Goal: Check status: Check status

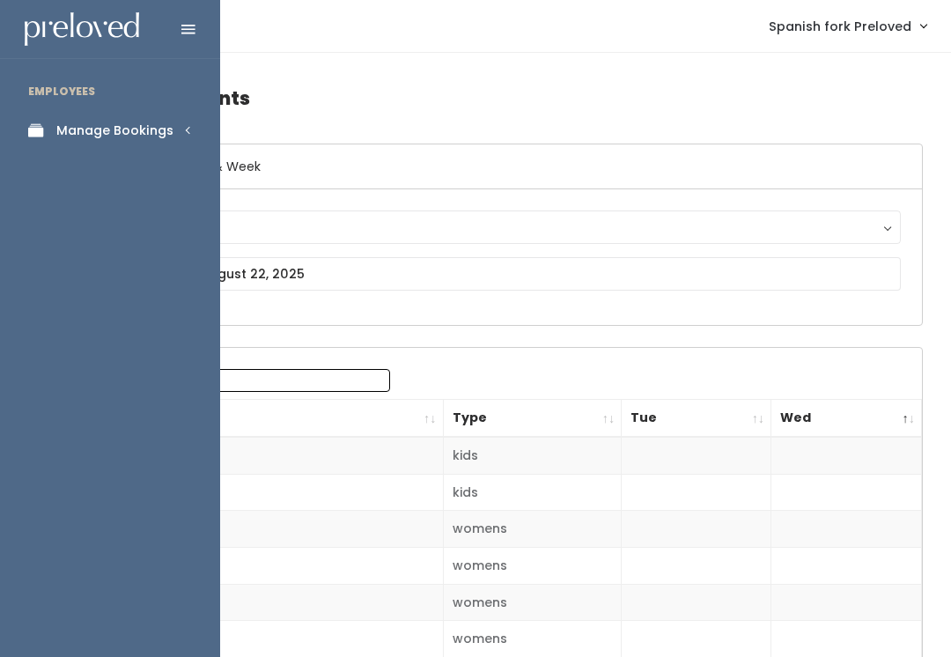
click at [176, 132] on link "Manage Bookings" at bounding box center [110, 131] width 220 height 40
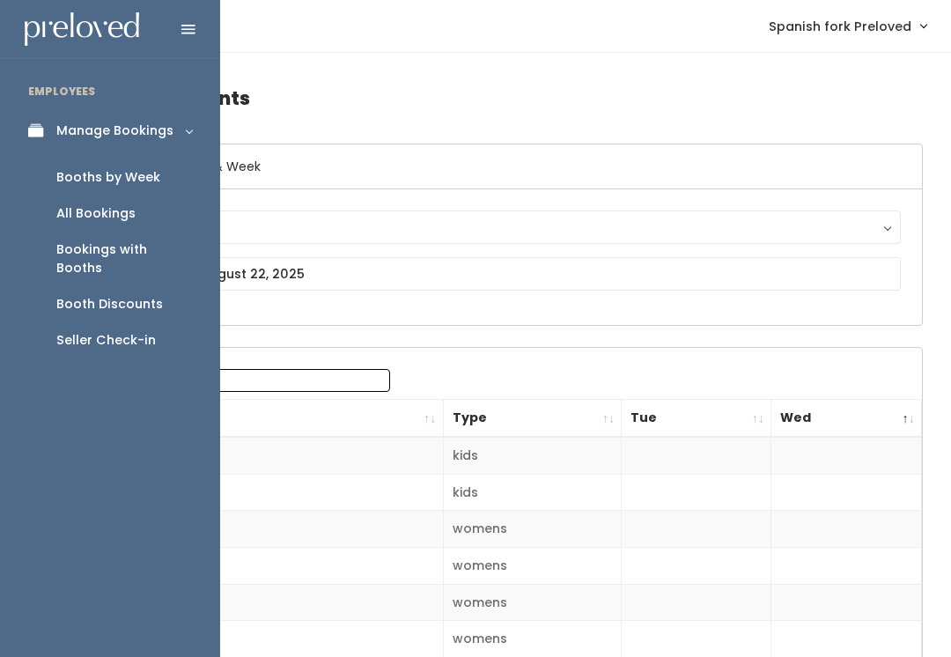
click at [127, 218] on div "All Bookings" at bounding box center [95, 213] width 79 height 18
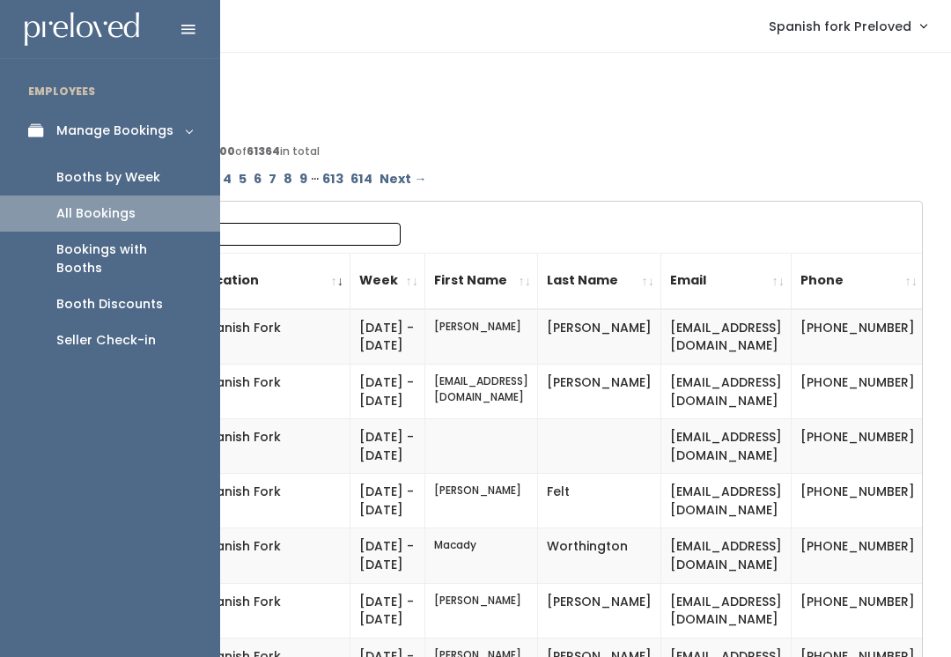
click at [175, 173] on link "Booths by Week" at bounding box center [110, 177] width 220 height 36
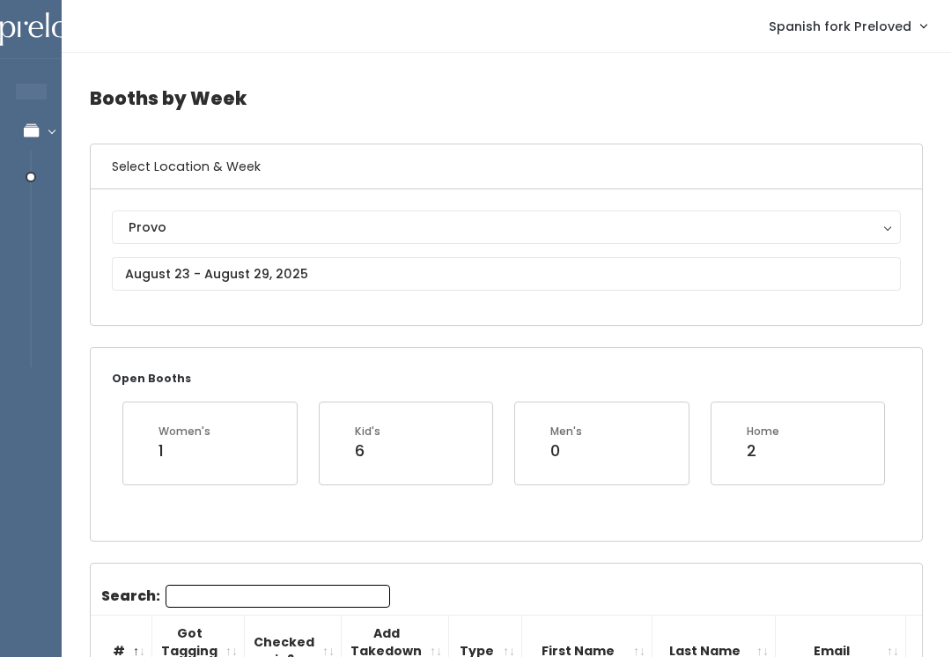
click at [307, 228] on div "Provo" at bounding box center [506, 226] width 755 height 19
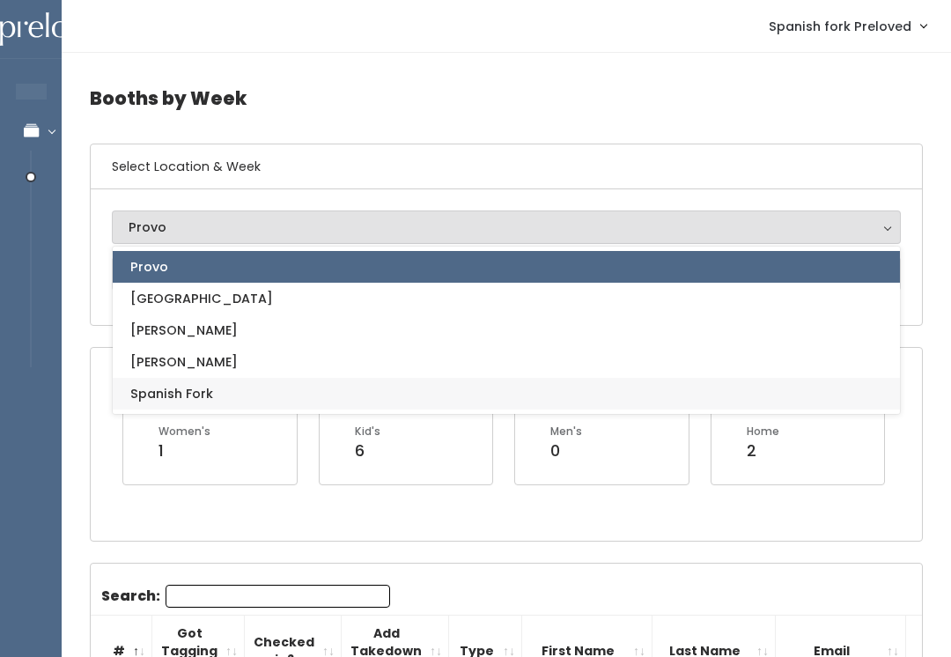
click at [261, 386] on link "Spanish Fork" at bounding box center [506, 394] width 787 height 32
select select "2"
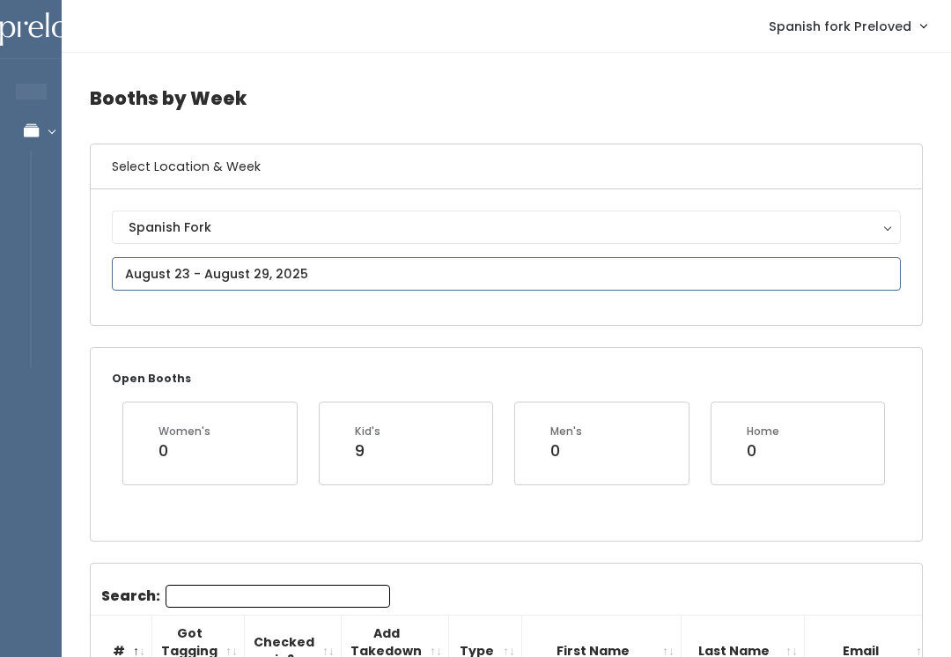
click at [351, 257] on input "text" at bounding box center [506, 273] width 789 height 33
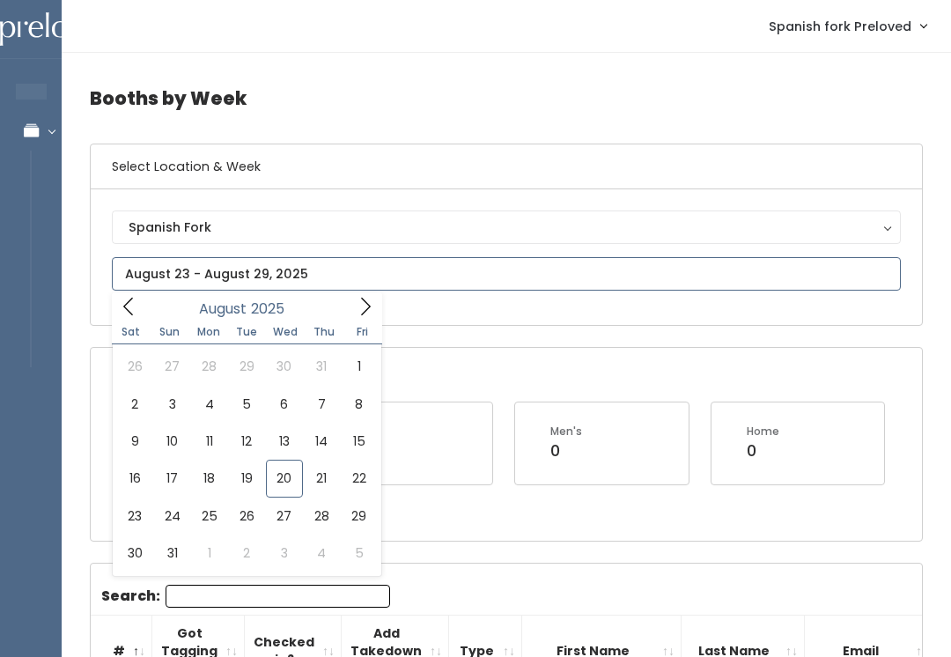
click at [341, 282] on input "text" at bounding box center [506, 273] width 789 height 33
type input "[DATE] to [DATE]"
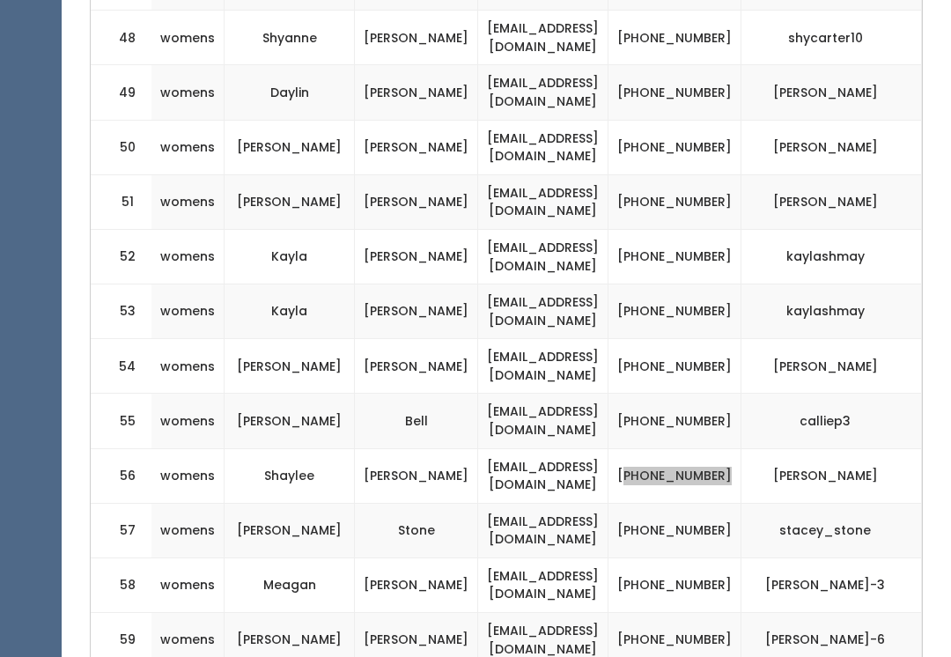
scroll to position [0, 312]
click at [723, 503] on td "(801) 318-9504" at bounding box center [674, 530] width 133 height 55
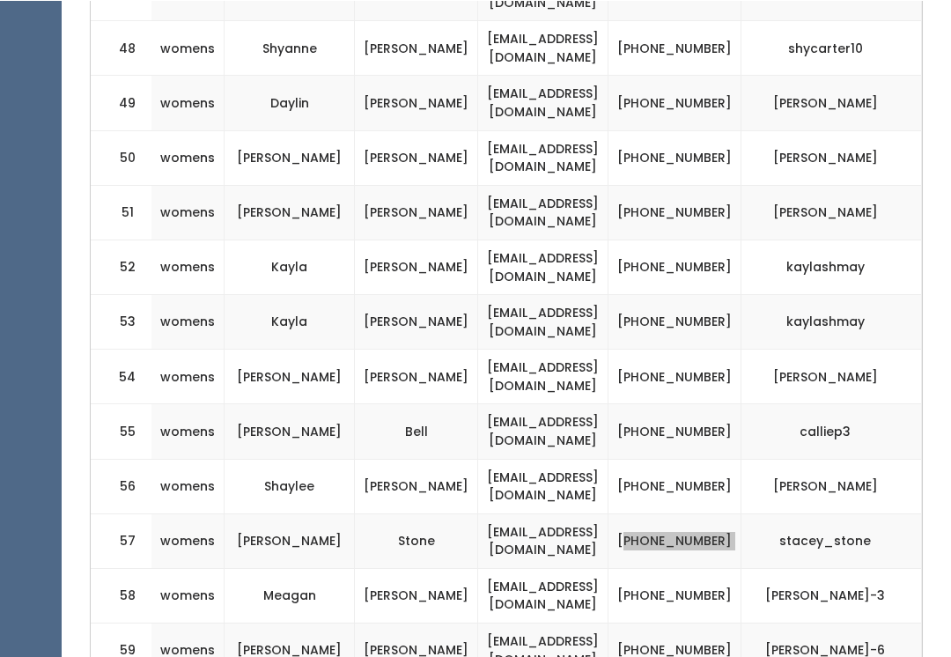
scroll to position [3340, 0]
